Goal: Find specific page/section: Find specific page/section

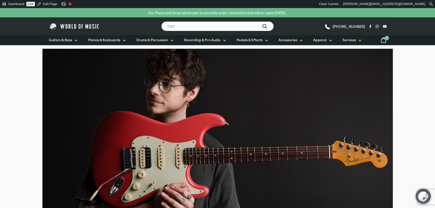
type input "F107"
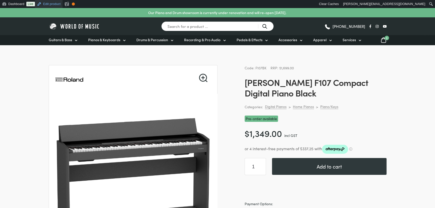
click at [47, 1] on link "Edit product" at bounding box center [49, 4] width 28 height 8
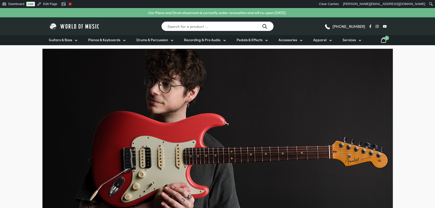
click at [202, 28] on input "Search for a product ..." at bounding box center [217, 26] width 113 height 10
click at [193, 20] on div "Search for a product ..." at bounding box center [217, 26] width 137 height 18
click at [189, 25] on input "Search for a product ..." at bounding box center [217, 26] width 113 height 10
type input "td07dmk"
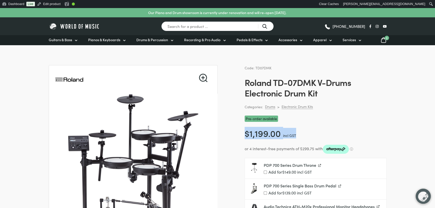
drag, startPoint x: 295, startPoint y: 134, endPoint x: 245, endPoint y: 129, distance: 50.1
click at [245, 129] on p "$ 1,199.00 incl GST" at bounding box center [316, 133] width 142 height 11
click at [245, 129] on span "$" at bounding box center [247, 133] width 5 height 12
drag, startPoint x: 245, startPoint y: 129, endPoint x: 294, endPoint y: 129, distance: 49.2
click at [294, 129] on p "$ 1,199.00 incl GST" at bounding box center [316, 133] width 142 height 11
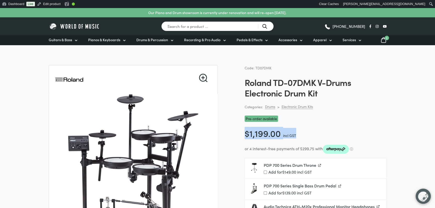
click at [294, 129] on p "$ 1,199.00 incl GST" at bounding box center [316, 133] width 142 height 11
drag, startPoint x: 295, startPoint y: 133, endPoint x: 241, endPoint y: 133, distance: 54.0
click at [245, 133] on span "$" at bounding box center [247, 133] width 5 height 12
drag, startPoint x: 242, startPoint y: 133, endPoint x: 303, endPoint y: 133, distance: 61.0
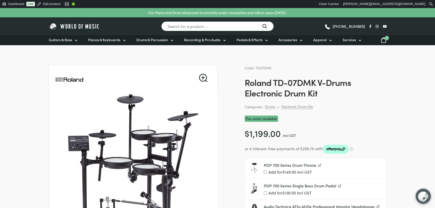
click at [303, 133] on p "$ 1,199.00 incl GST" at bounding box center [316, 133] width 142 height 11
drag, startPoint x: 298, startPoint y: 135, endPoint x: 245, endPoint y: 134, distance: 53.0
click at [245, 134] on p "$ 1,199.00 incl GST" at bounding box center [316, 133] width 142 height 11
click at [245, 134] on span "$" at bounding box center [247, 133] width 5 height 12
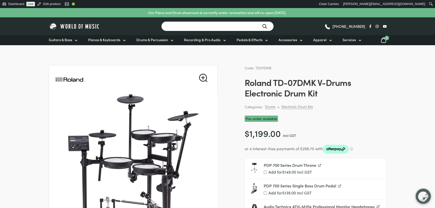
click at [212, 25] on input "Search for a product ..." at bounding box center [217, 26] width 113 height 10
type input "f107"
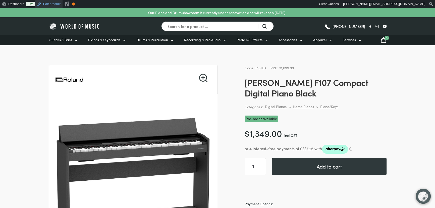
click at [45, 1] on link "Edit product" at bounding box center [49, 4] width 28 height 8
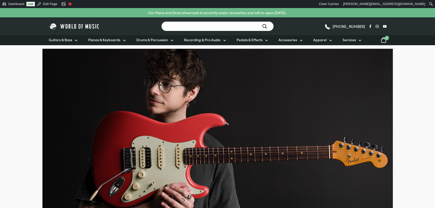
click at [191, 24] on input "Search for a product ..." at bounding box center [217, 26] width 113 height 10
type input "f107"
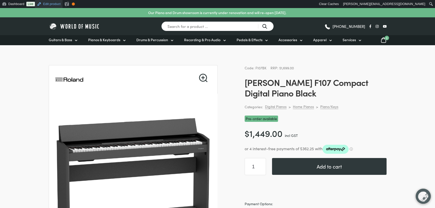
click at [58, 7] on link "Edit product" at bounding box center [49, 4] width 28 height 8
